Goal: Ask a question

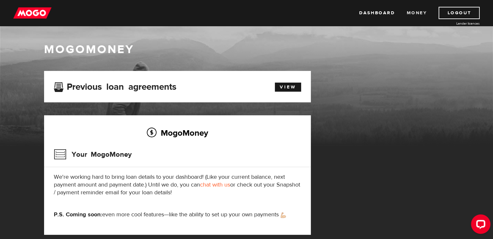
click at [418, 13] on link "Money" at bounding box center [416, 13] width 20 height 12
click at [219, 69] on div "MogoMoney" at bounding box center [246, 94] width 493 height 104
click at [230, 185] on link "chat with us" at bounding box center [215, 184] width 30 height 7
click at [290, 88] on link "View" at bounding box center [288, 87] width 26 height 9
